Goal: Task Accomplishment & Management: Manage account settings

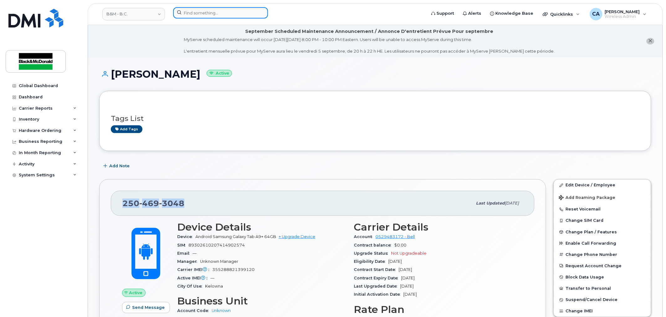
click at [202, 11] on input at bounding box center [220, 12] width 95 height 11
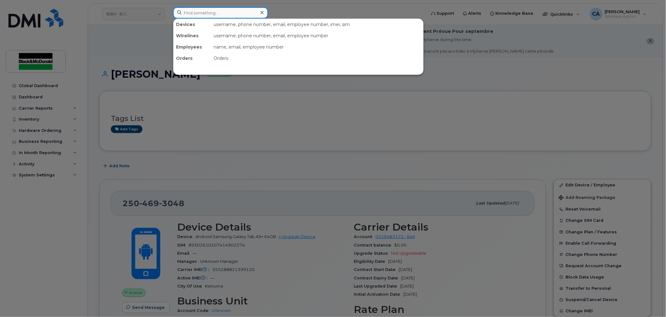
paste input "250-469-3048"
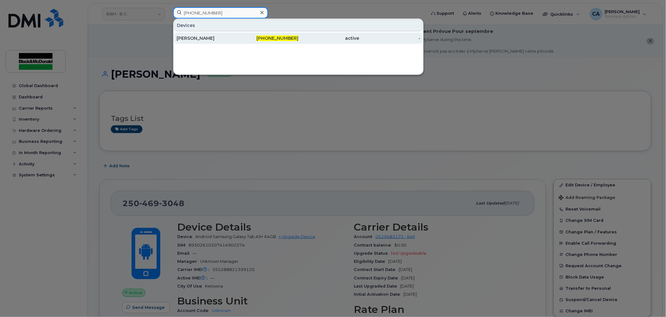
type input "250-469-3048"
click at [248, 39] on div "250-469-3048" at bounding box center [268, 38] width 61 height 6
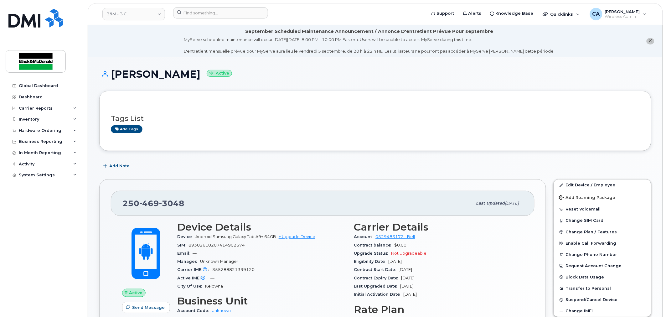
scroll to position [35, 0]
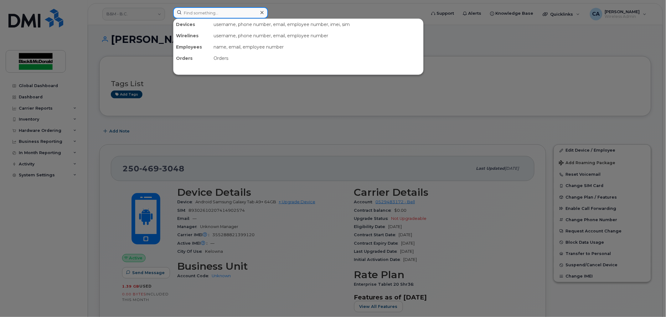
click at [207, 12] on input at bounding box center [220, 12] width 95 height 11
click at [308, 165] on div at bounding box center [333, 158] width 666 height 317
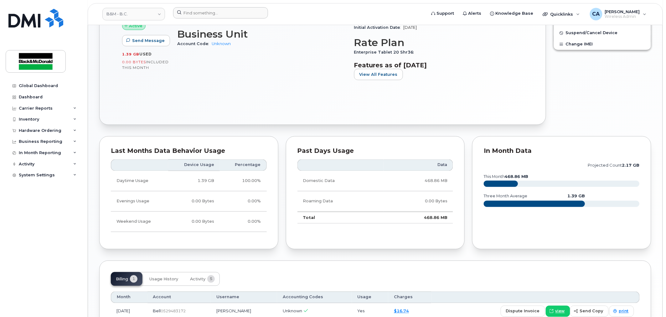
scroll to position [313, 0]
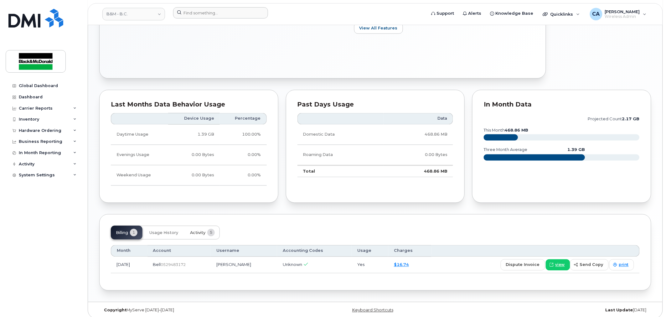
click at [202, 234] on span "Activity" at bounding box center [197, 232] width 15 height 5
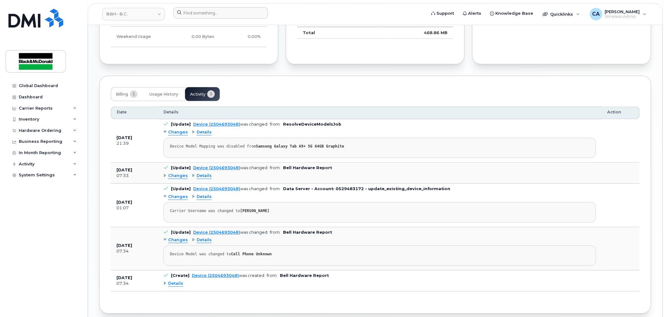
scroll to position [480, 0]
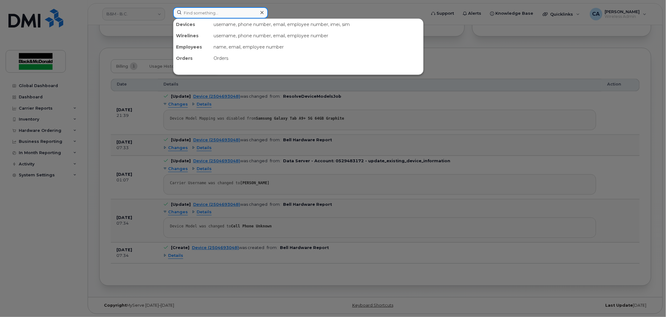
click at [231, 13] on input at bounding box center [220, 12] width 95 height 11
paste input "6046383078"
type input "6046383078"
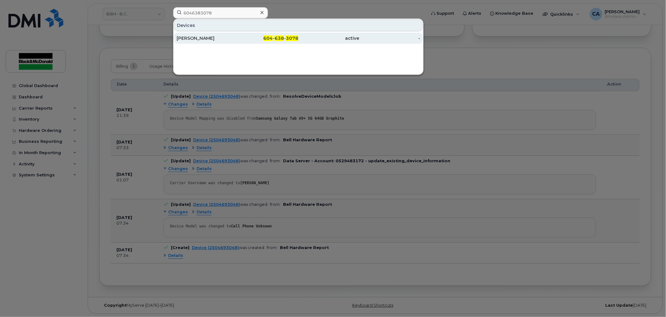
click at [226, 38] on div "[PERSON_NAME]" at bounding box center [207, 38] width 61 height 6
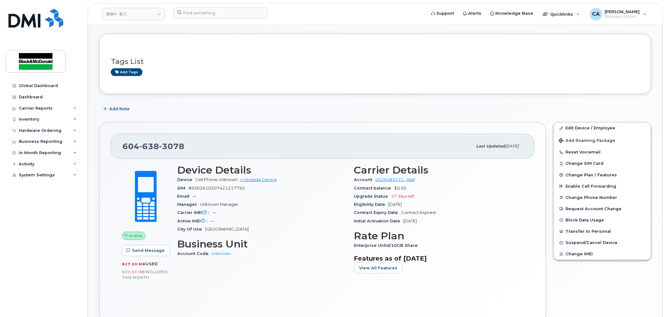
scroll to position [70, 0]
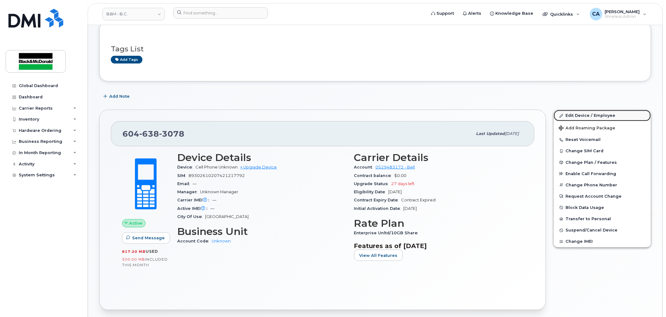
click at [582, 116] on link "Edit Device / Employee" at bounding box center [602, 115] width 97 height 11
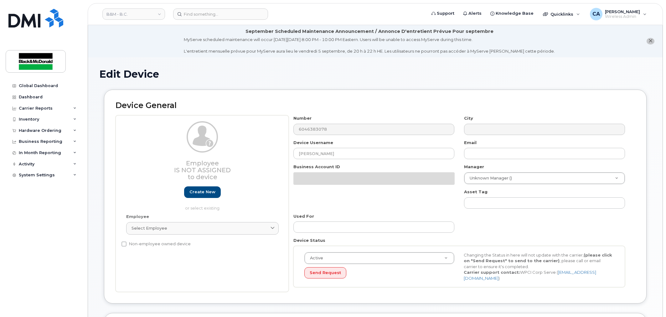
select select "91454"
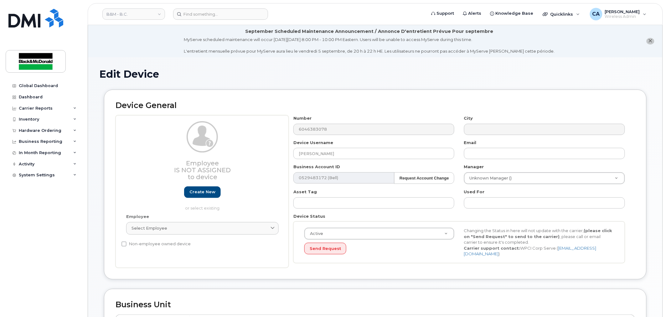
click at [650, 43] on span "close notification" at bounding box center [651, 41] width 4 height 5
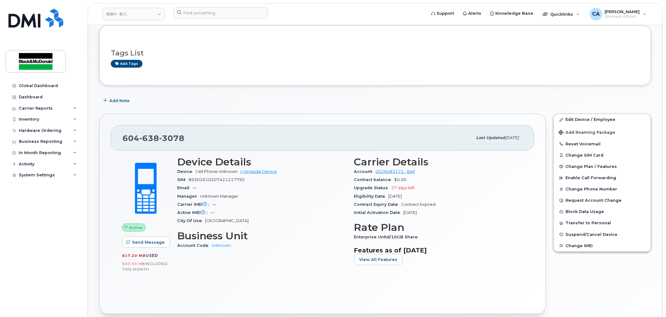
scroll to position [30, 0]
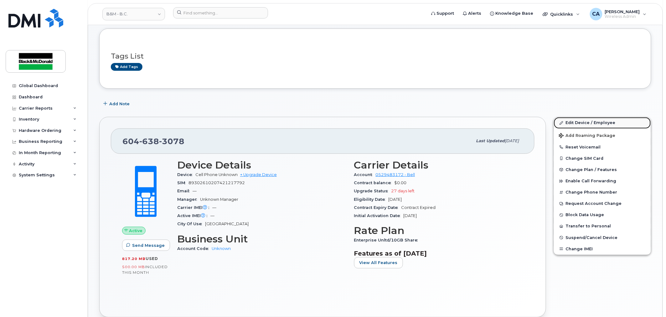
click at [583, 123] on link "Edit Device / Employee" at bounding box center [602, 122] width 97 height 11
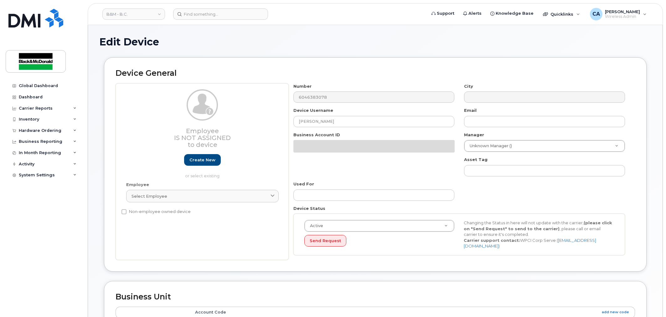
select select "91454"
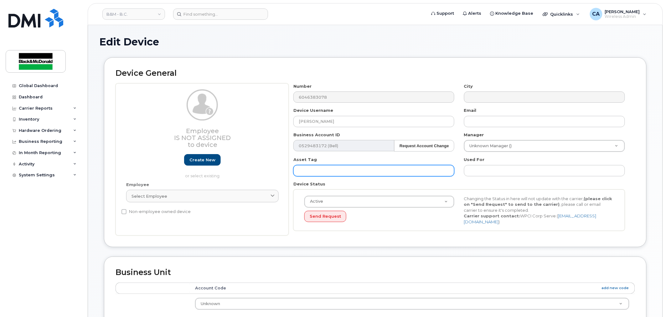
click at [343, 172] on input "text" at bounding box center [373, 170] width 161 height 11
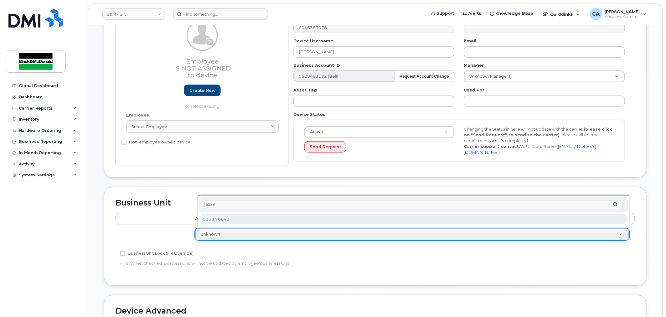
type input "5138"
select select "91456"
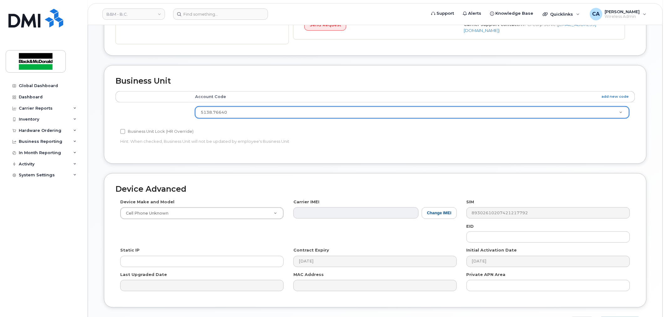
scroll to position [232, 0]
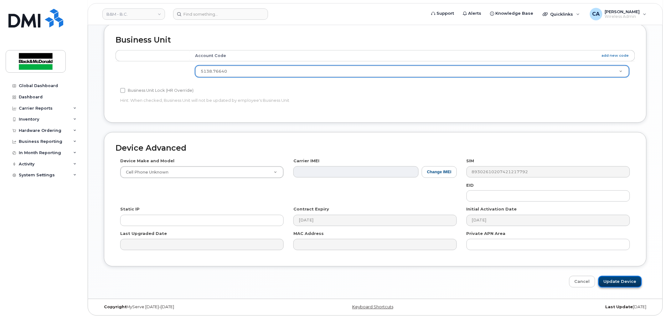
click at [612, 282] on input "Update Device" at bounding box center [620, 282] width 44 height 12
type input "Saving..."
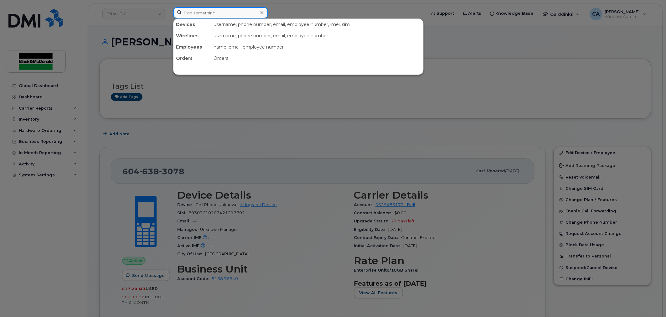
click at [225, 13] on input at bounding box center [220, 12] width 95 height 11
paste input "2504693048"
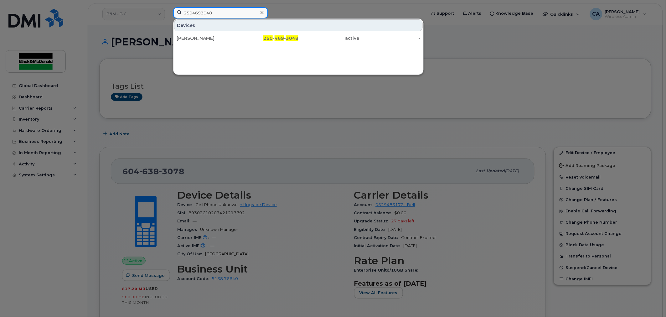
type input "2504693048"
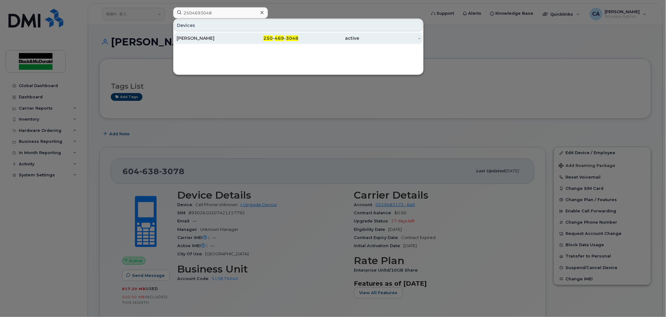
click at [232, 41] on div "[PERSON_NAME]" at bounding box center [207, 38] width 61 height 6
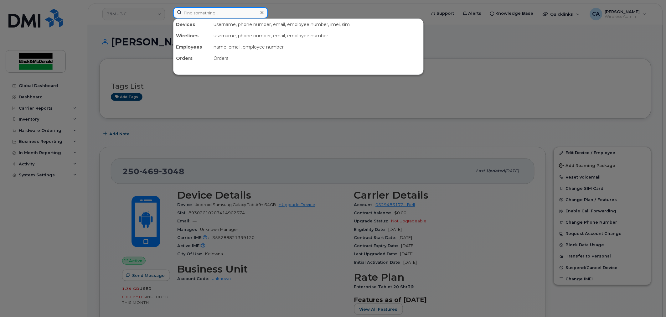
click at [196, 14] on input at bounding box center [220, 12] width 95 height 11
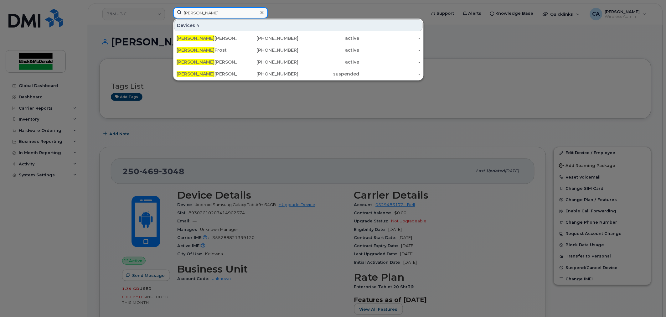
click at [202, 11] on input "dave" at bounding box center [220, 12] width 95 height 11
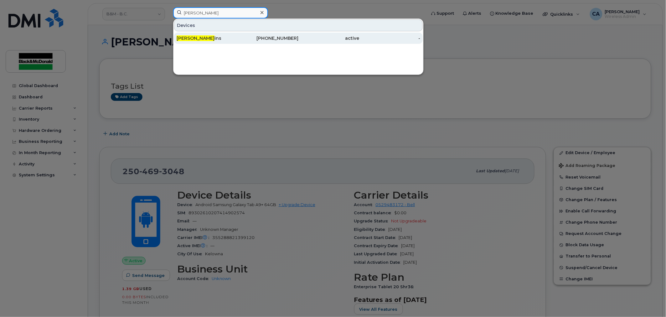
type input "matt hopk"
click at [233, 41] on div "Matt Hopk ins" at bounding box center [207, 38] width 61 height 6
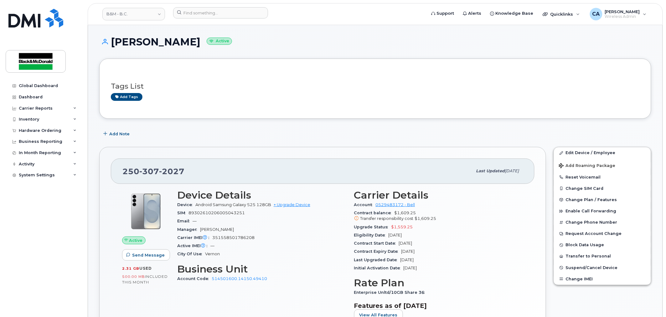
drag, startPoint x: 252, startPoint y: 279, endPoint x: 293, endPoint y: 302, distance: 47.1
click at [293, 303] on div "Device Details Device Android Samsung Galaxy S25 128GB + Upgrade Device SIM 893…" at bounding box center [261, 258] width 177 height 144
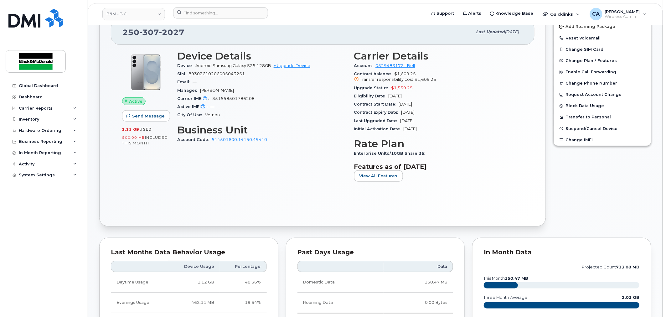
scroll to position [209, 0]
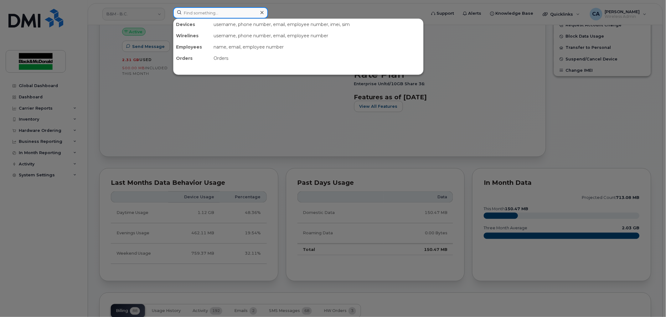
click at [228, 12] on input at bounding box center [220, 12] width 95 height 11
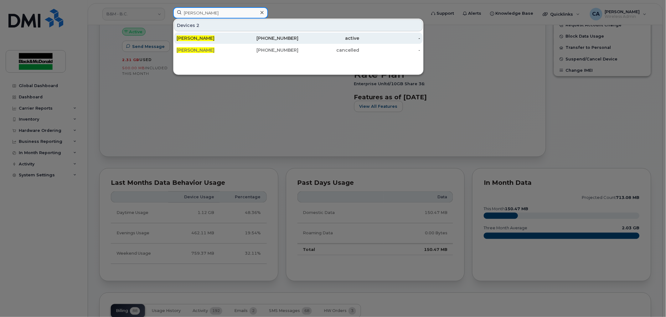
type input "michael alaric"
click at [225, 38] on div "Michael Alaric" at bounding box center [207, 38] width 61 height 6
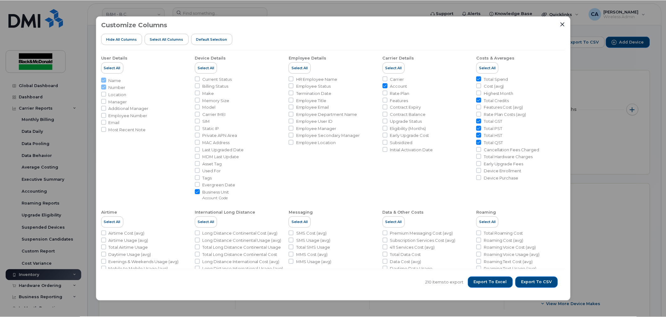
scroll to position [258, 0]
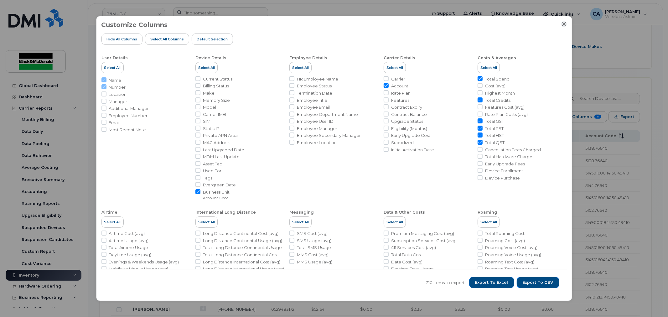
click at [563, 25] on icon "Close" at bounding box center [564, 24] width 5 height 5
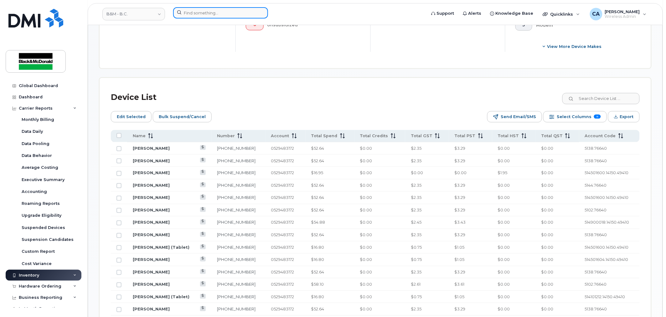
click at [215, 14] on input at bounding box center [220, 12] width 95 height 11
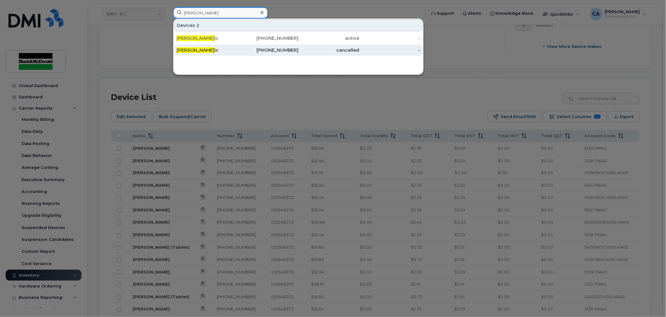
type input "michael alar"
click at [219, 50] on div "Michael Alar ic" at bounding box center [207, 50] width 61 height 6
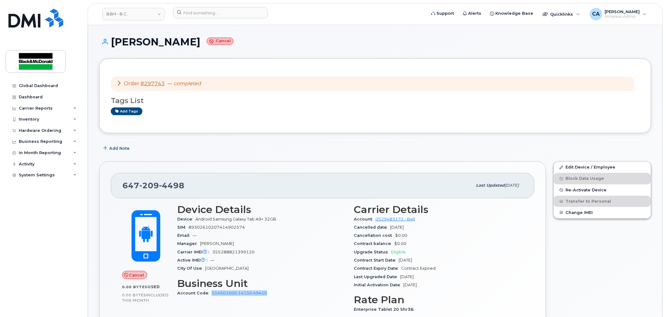
drag, startPoint x: 272, startPoint y: 292, endPoint x: 210, endPoint y: 293, distance: 61.7
click at [210, 293] on div "Account Code 514501600.14150.49410" at bounding box center [261, 293] width 169 height 8
copy link "514501600.14150.49410"
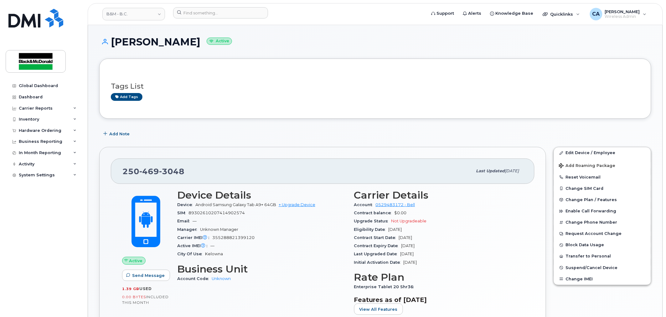
click at [284, 258] on div "City Of Use Kelowna" at bounding box center [261, 254] width 169 height 8
click at [597, 154] on link "Edit Device / Employee" at bounding box center [602, 152] width 97 height 11
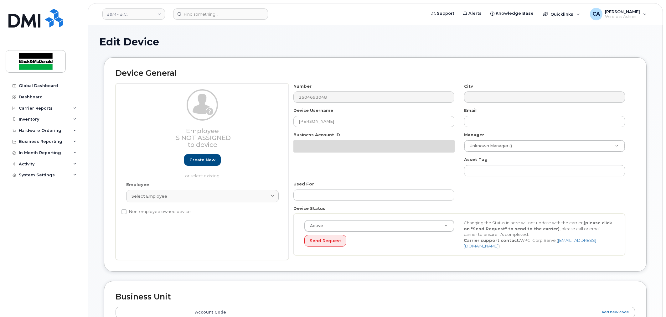
select select "91454"
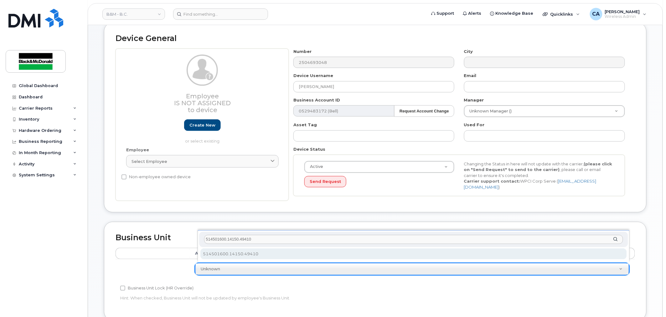
type input "514501600.14150.49410"
select select "35105499"
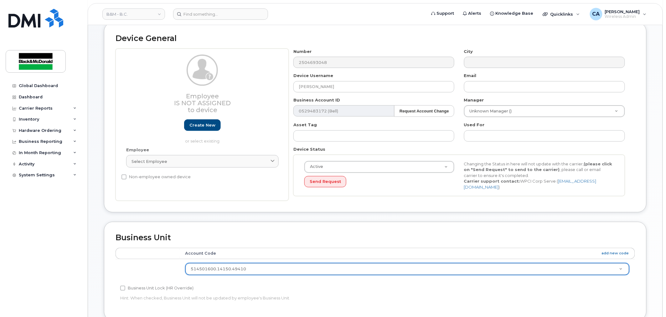
click at [160, 263] on td at bounding box center [148, 269] width 64 height 20
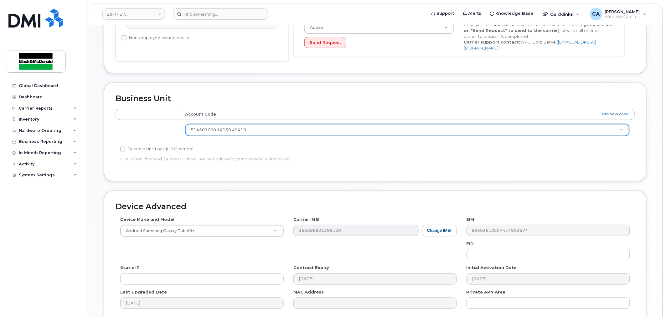
scroll to position [232, 0]
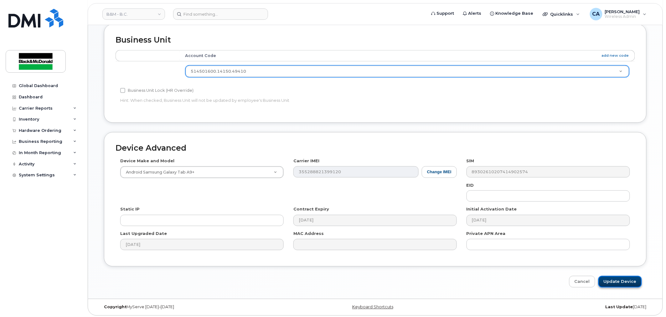
click at [624, 282] on input "Update Device" at bounding box center [620, 282] width 44 height 12
type input "Saving..."
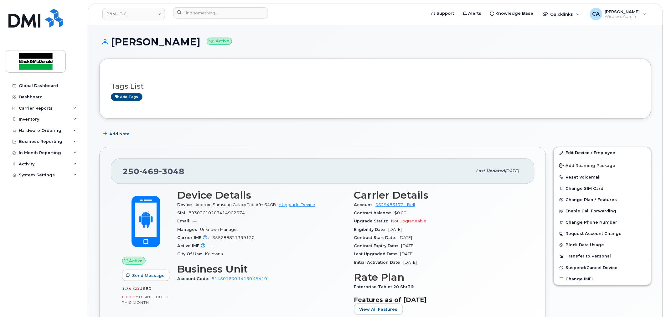
click at [629, 293] on div "Edit Device / Employee Add Roaming Package Reset Voicemail Change SIM Card Chan…" at bounding box center [602, 253] width 105 height 220
click at [621, 298] on div "Edit Device / Employee Add Roaming Package Reset Voicemail Change SIM Card Chan…" at bounding box center [602, 253] width 105 height 220
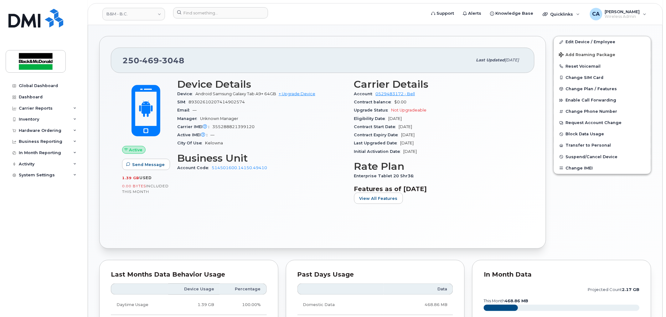
scroll to position [139, 0]
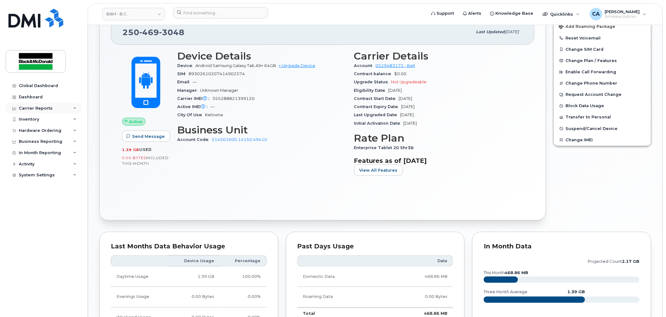
click at [64, 110] on div "Carrier Reports" at bounding box center [44, 108] width 76 height 11
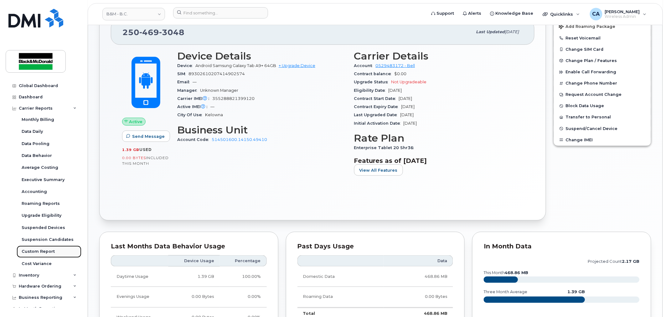
click at [47, 251] on div "Custom Report" at bounding box center [38, 252] width 33 height 6
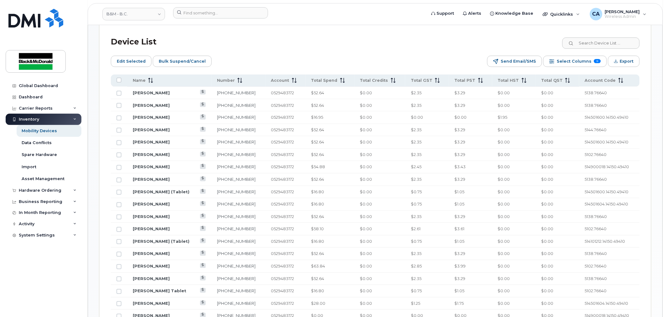
scroll to position [383, 0]
